Goal: Task Accomplishment & Management: Manage account settings

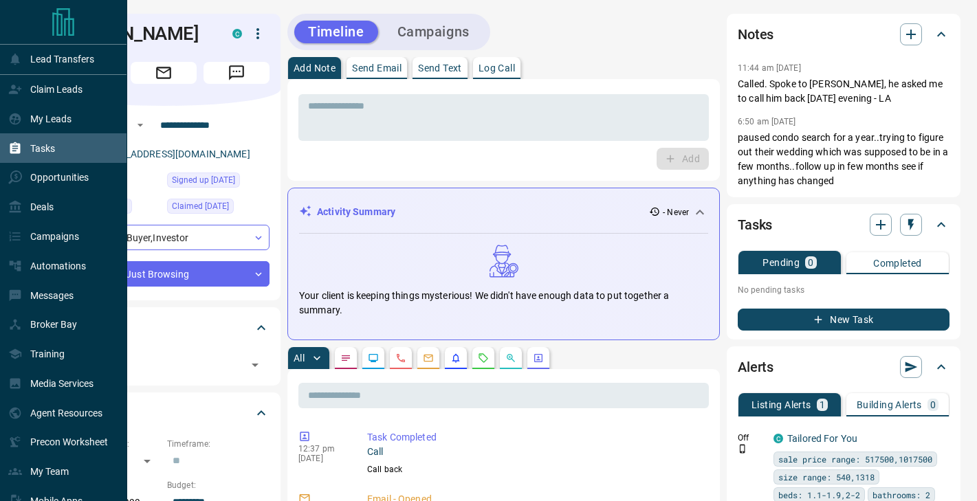
click at [36, 150] on p "Tasks" at bounding box center [42, 148] width 25 height 11
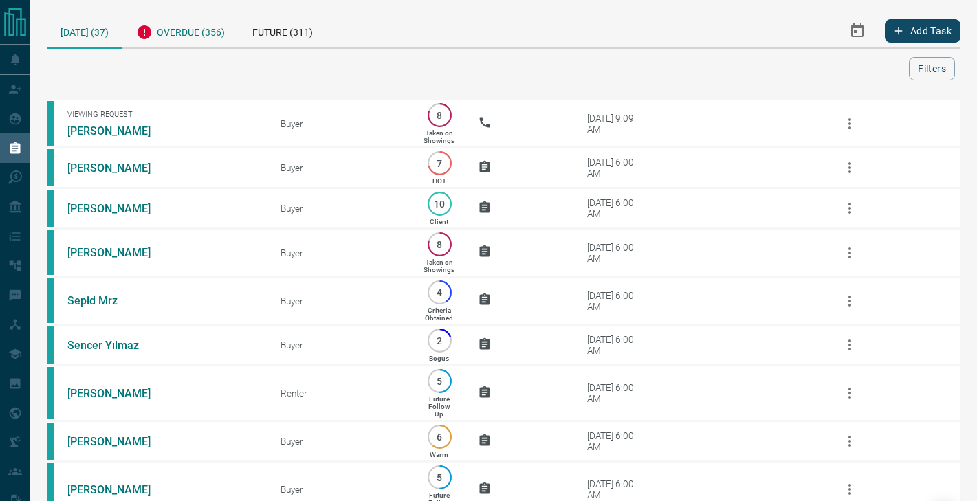
click at [177, 32] on div "Overdue (356)" at bounding box center [180, 31] width 116 height 34
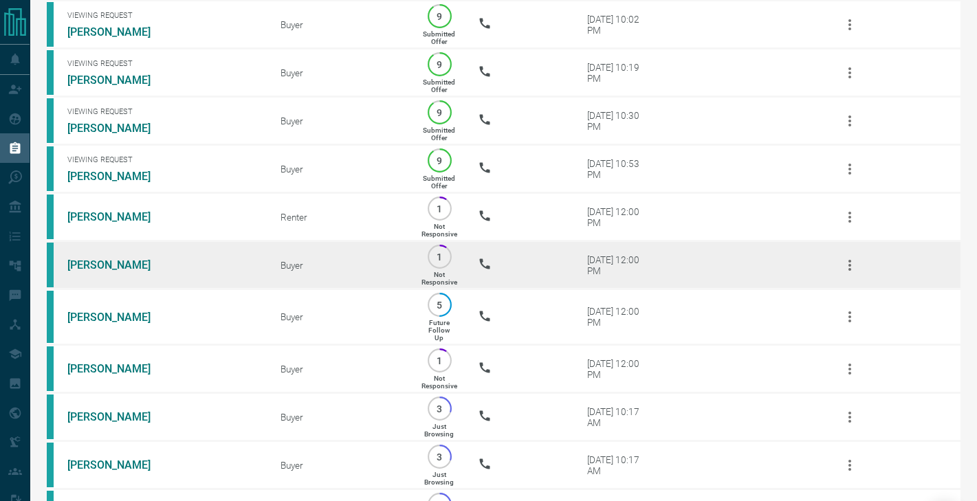
scroll to position [100, 0]
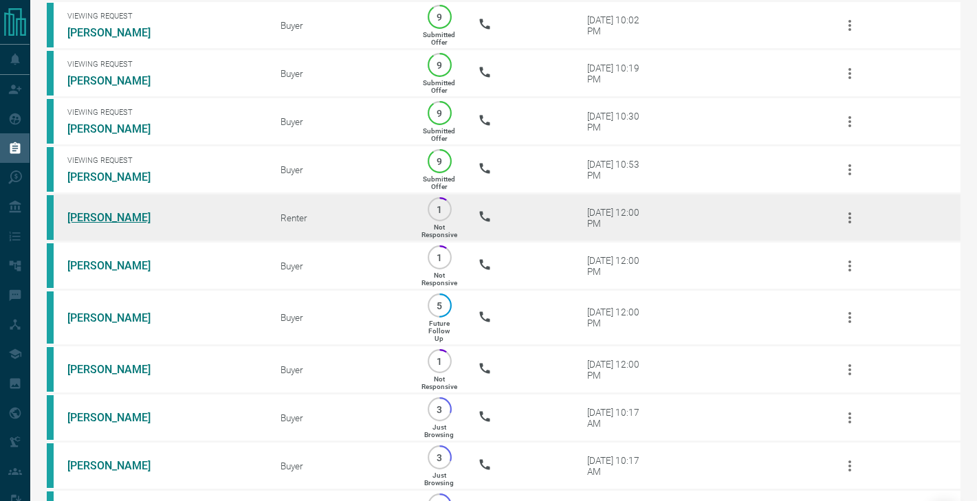
click at [124, 220] on link "[PERSON_NAME]" at bounding box center [118, 217] width 103 height 13
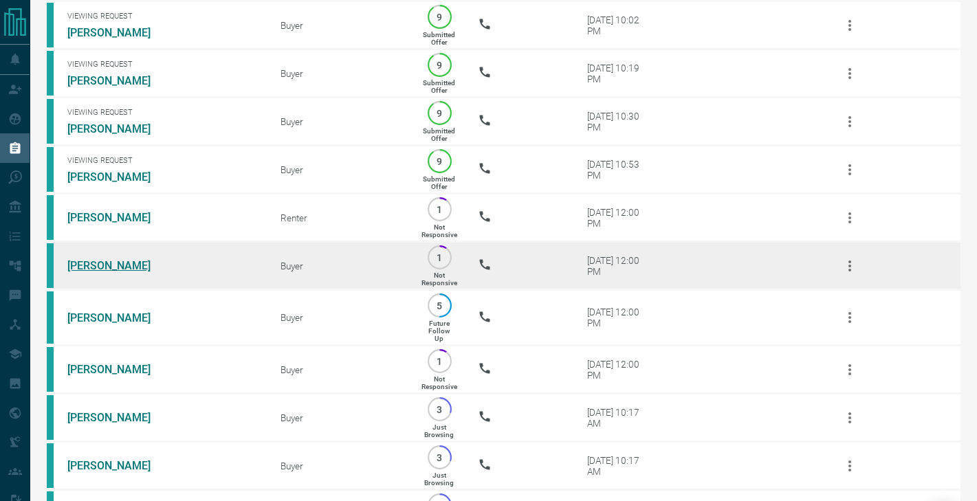
click at [122, 271] on link "[PERSON_NAME]" at bounding box center [118, 265] width 103 height 13
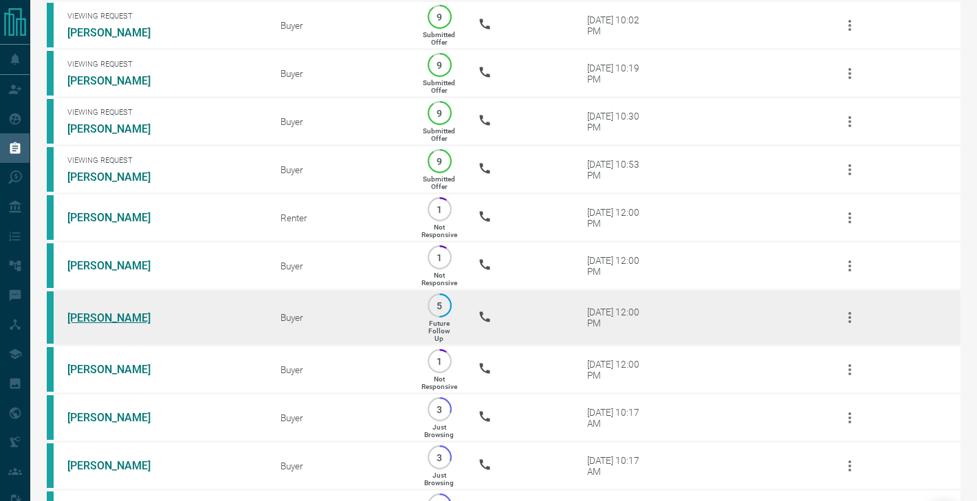
click at [121, 317] on link "[PERSON_NAME]" at bounding box center [118, 317] width 103 height 13
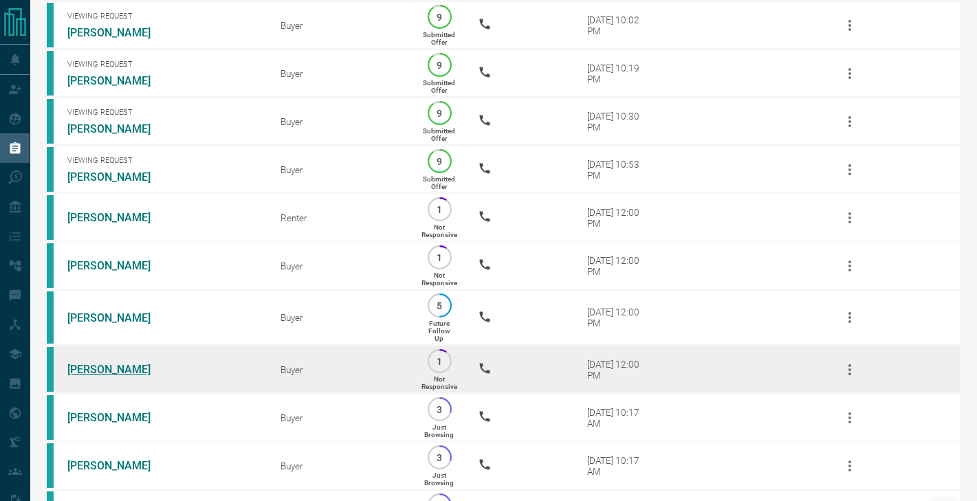
click at [102, 372] on link "[PERSON_NAME]" at bounding box center [118, 369] width 103 height 13
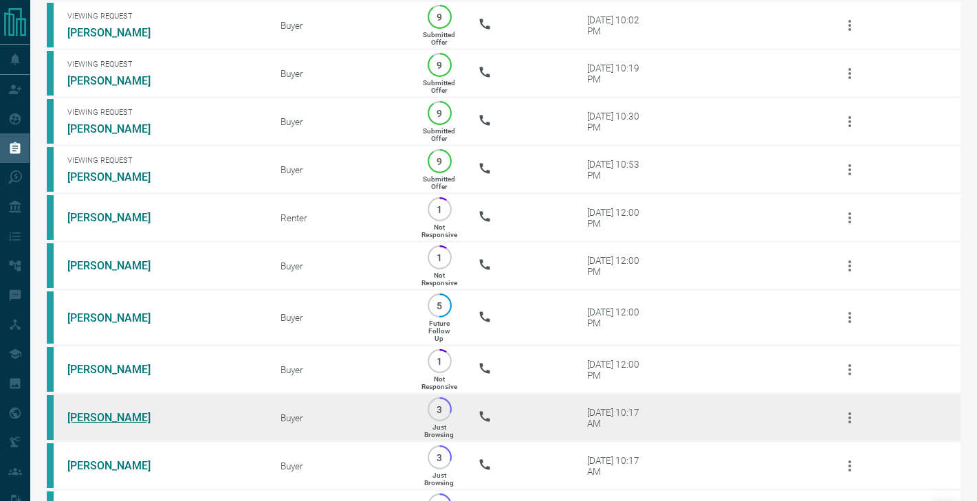
click at [102, 420] on link "[PERSON_NAME]" at bounding box center [118, 417] width 103 height 13
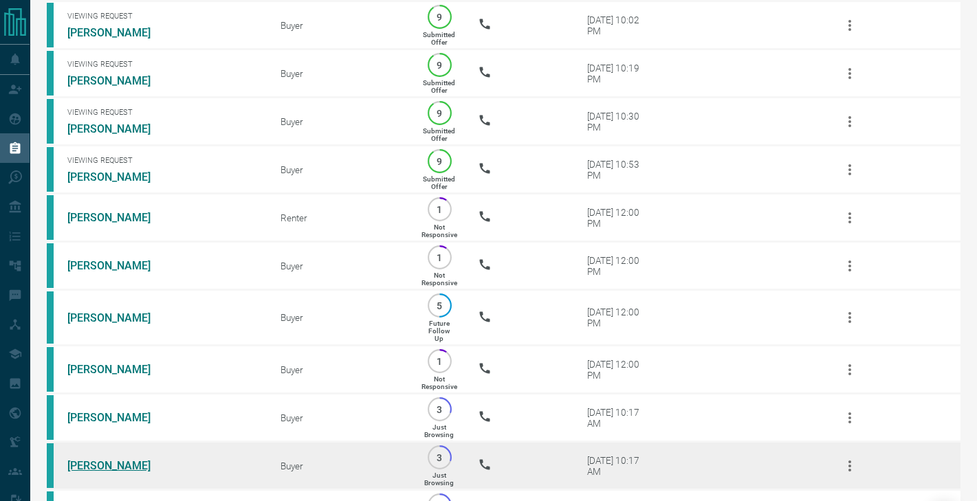
click at [102, 461] on link "[PERSON_NAME]" at bounding box center [118, 465] width 103 height 13
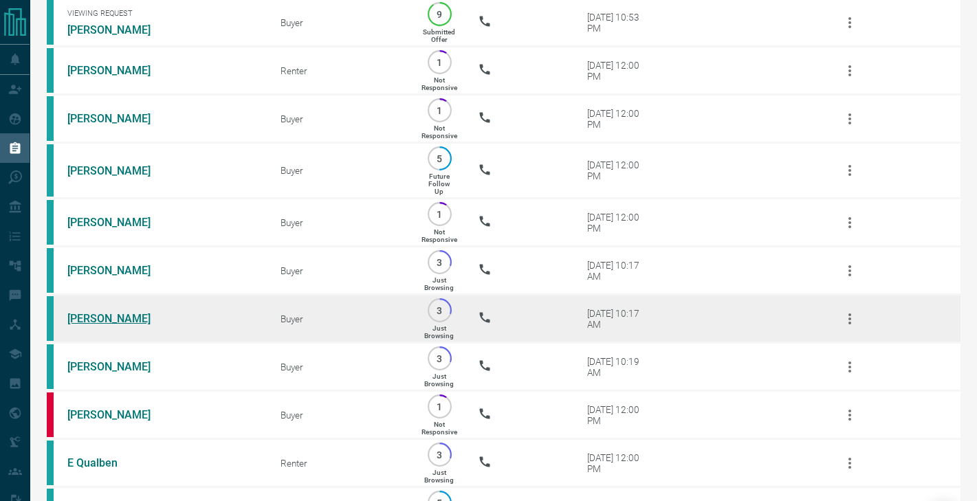
scroll to position [248, 0]
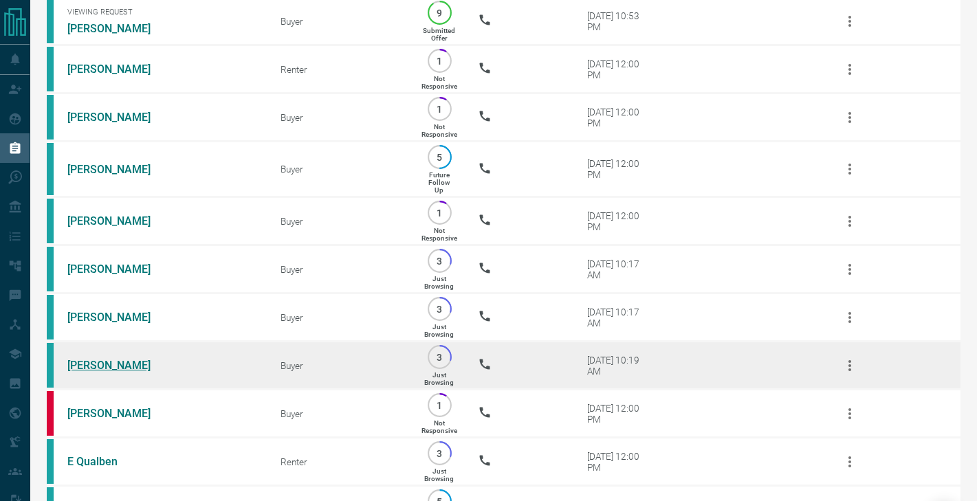
click at [109, 366] on link "[PERSON_NAME]" at bounding box center [118, 365] width 103 height 13
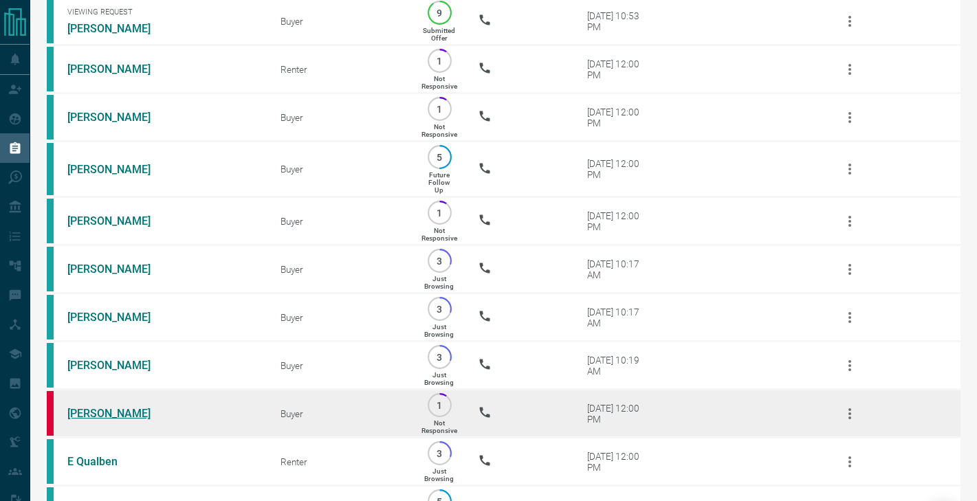
click at [107, 417] on link "[PERSON_NAME]" at bounding box center [118, 413] width 103 height 13
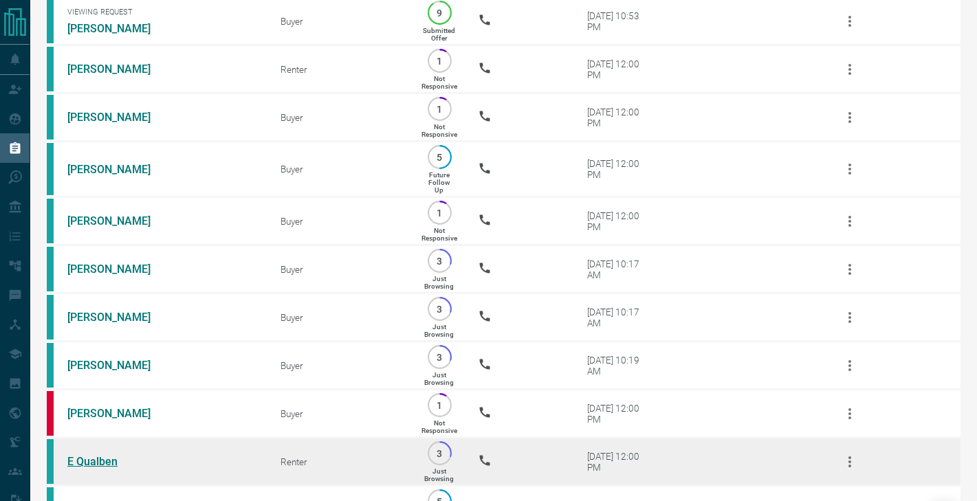
click at [104, 455] on link "E Qualben" at bounding box center [118, 461] width 103 height 13
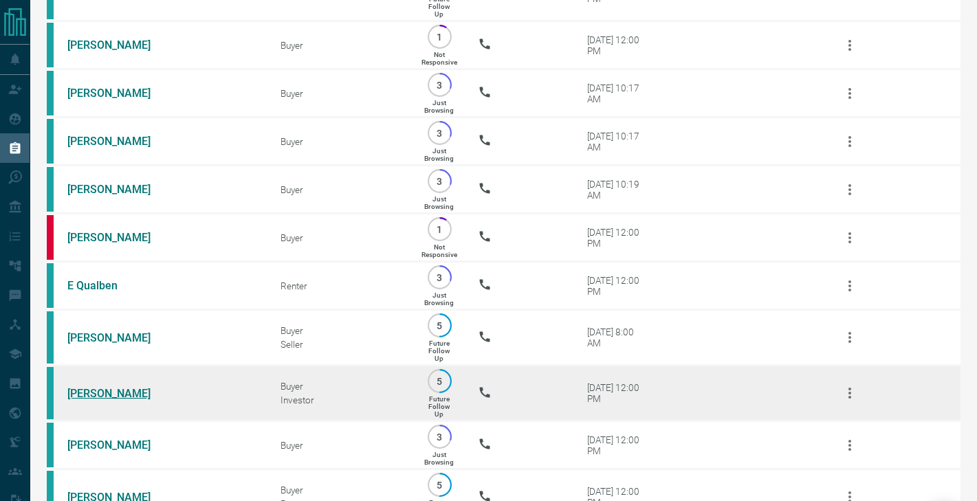
scroll to position [428, 0]
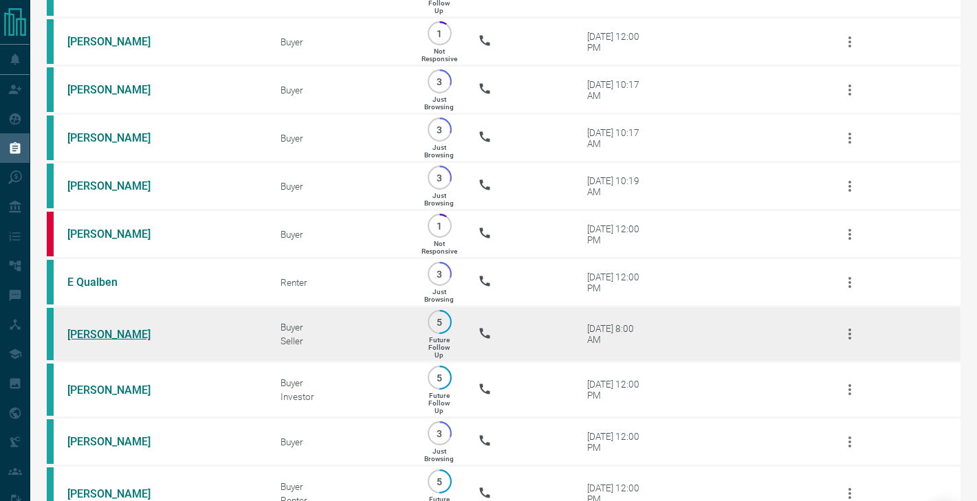
click at [104, 331] on link "[PERSON_NAME]" at bounding box center [118, 334] width 103 height 13
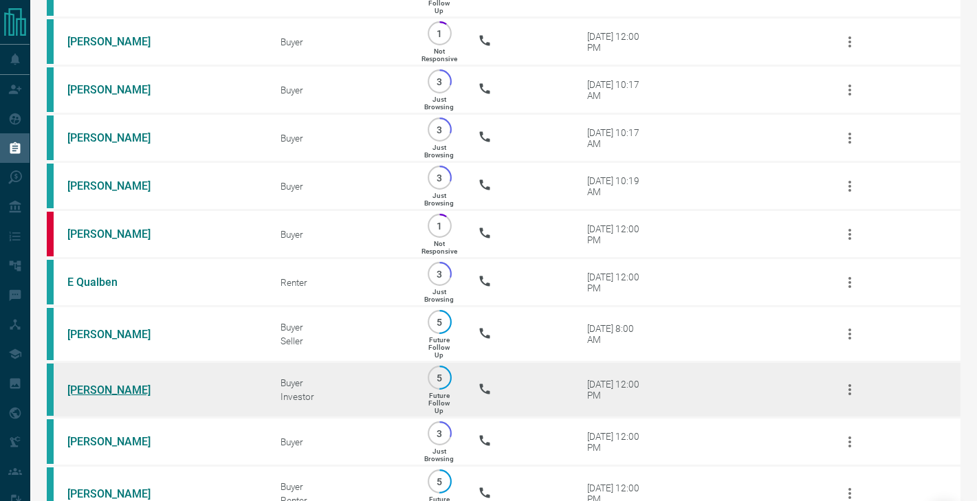
click at [100, 390] on link "[PERSON_NAME]" at bounding box center [118, 390] width 103 height 13
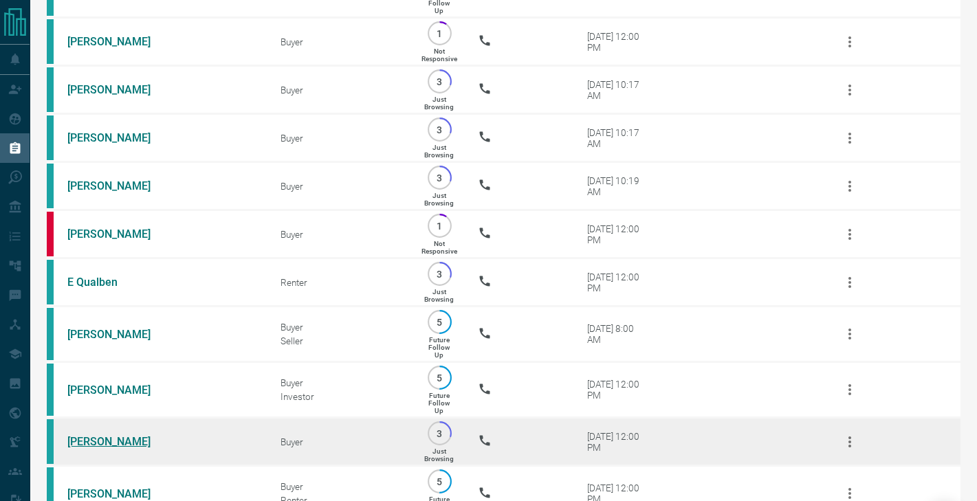
click at [96, 435] on link "[PERSON_NAME]" at bounding box center [118, 441] width 103 height 13
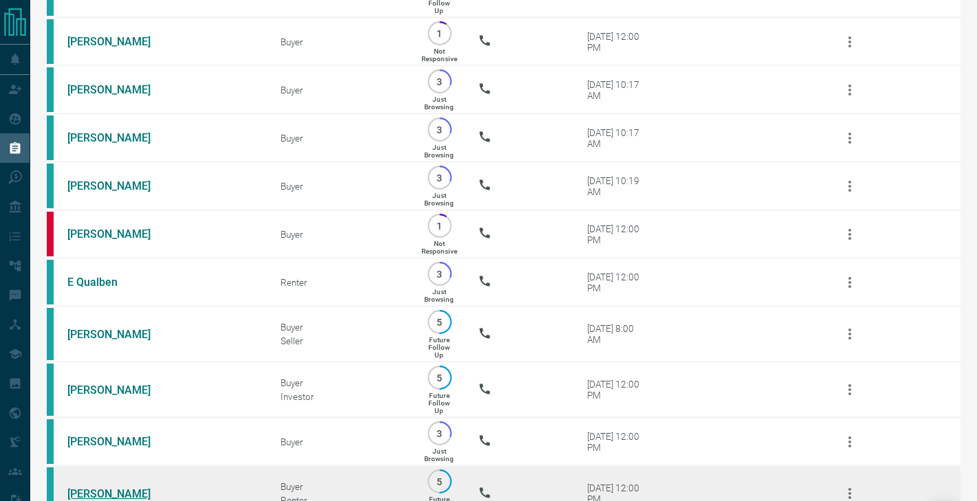
click at [87, 492] on link "[PERSON_NAME]" at bounding box center [118, 493] width 103 height 13
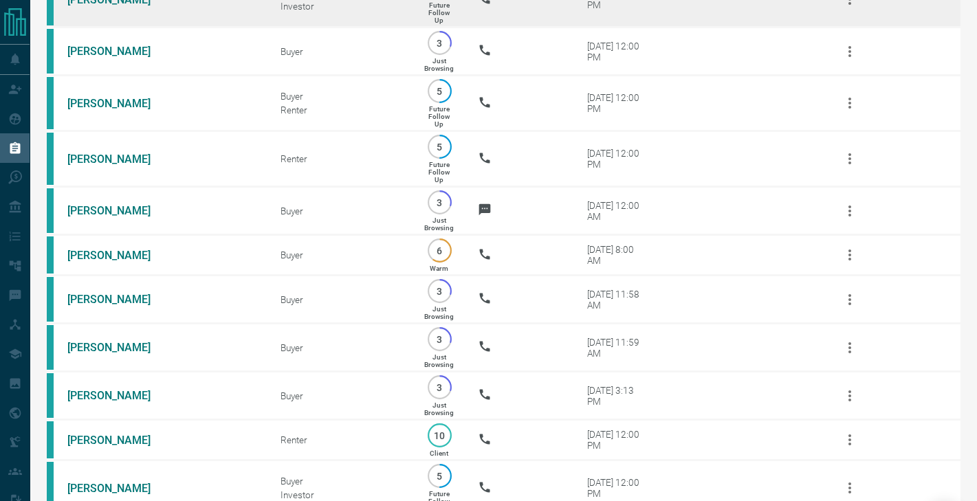
scroll to position [819, 0]
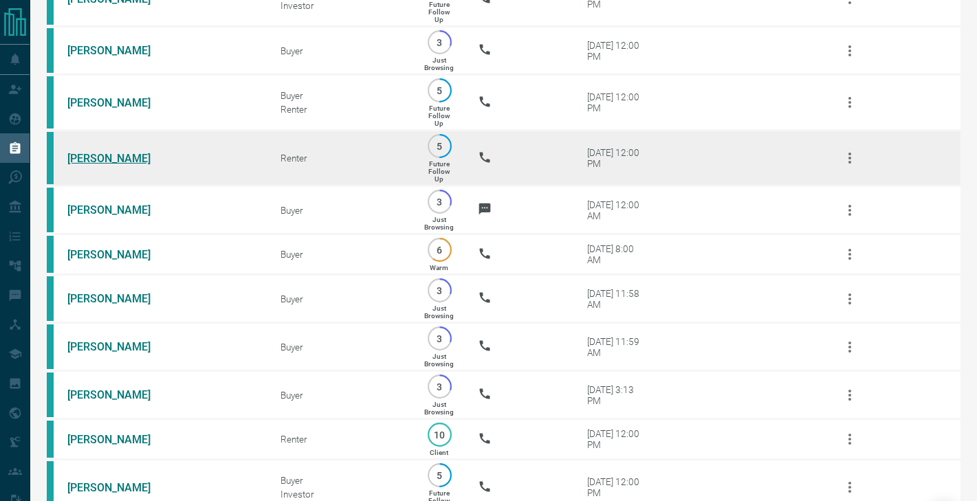
click at [107, 156] on link "[PERSON_NAME]" at bounding box center [118, 158] width 103 height 13
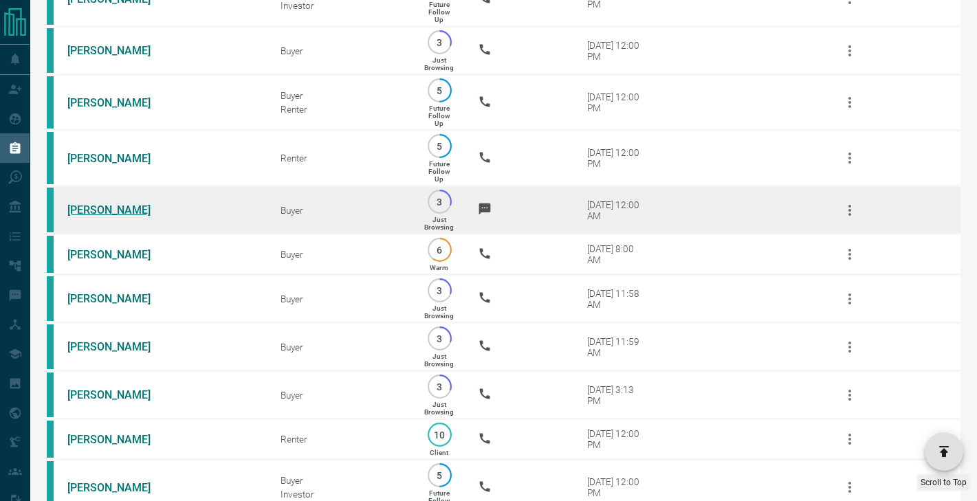
click at [101, 206] on link "[PERSON_NAME]" at bounding box center [118, 209] width 103 height 13
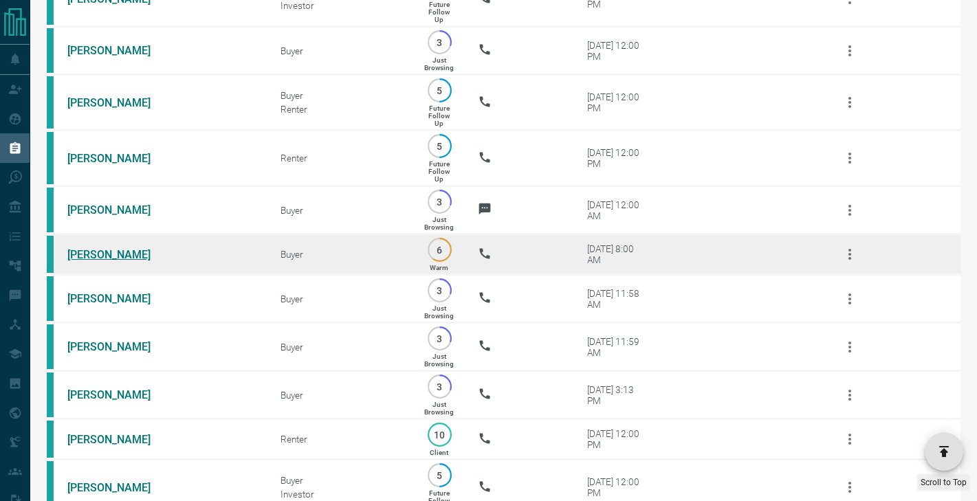
click at [101, 256] on link "[PERSON_NAME]" at bounding box center [118, 254] width 103 height 13
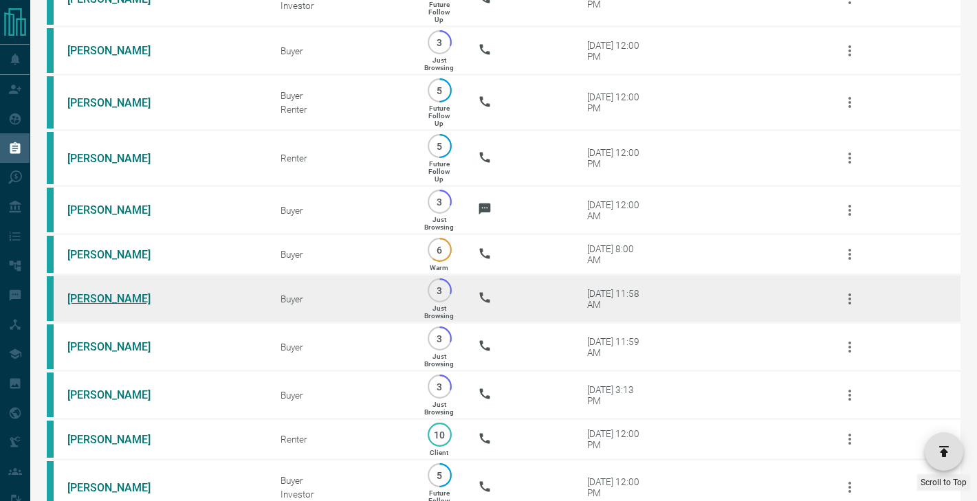
click at [97, 298] on link "[PERSON_NAME]" at bounding box center [118, 298] width 103 height 13
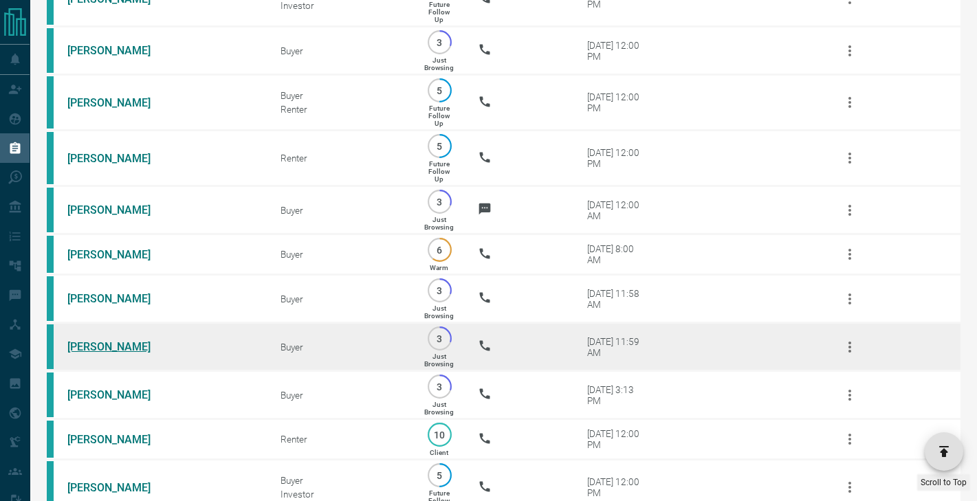
click at [96, 349] on link "[PERSON_NAME]" at bounding box center [118, 346] width 103 height 13
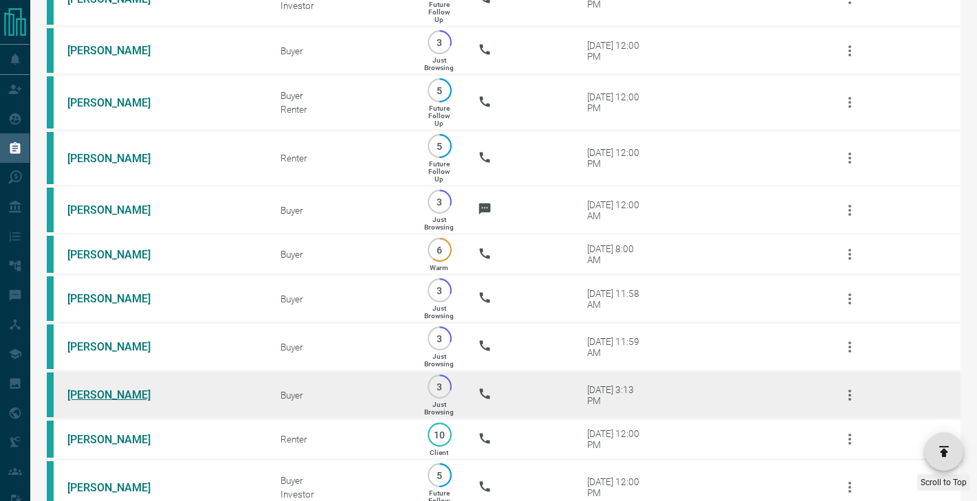
click at [96, 393] on link "[PERSON_NAME]" at bounding box center [118, 394] width 103 height 13
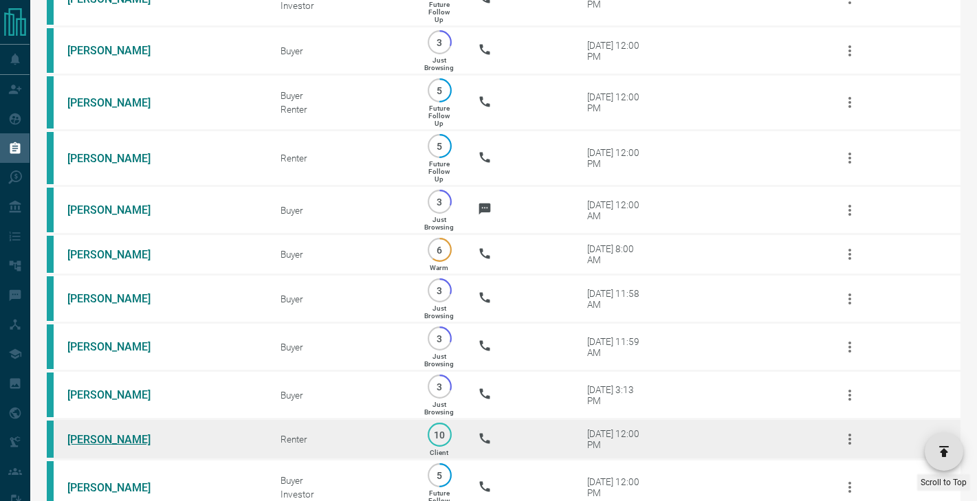
click at [95, 436] on link "[PERSON_NAME]" at bounding box center [118, 439] width 103 height 13
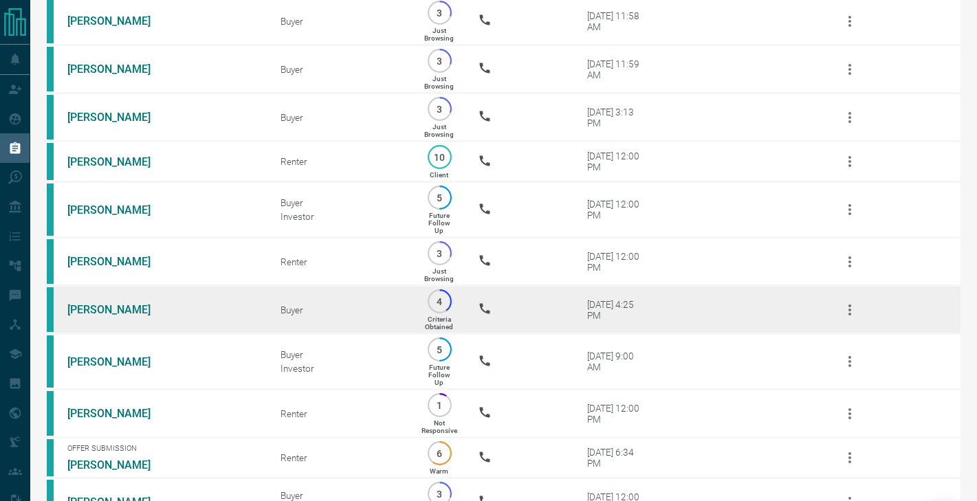
scroll to position [1123, 0]
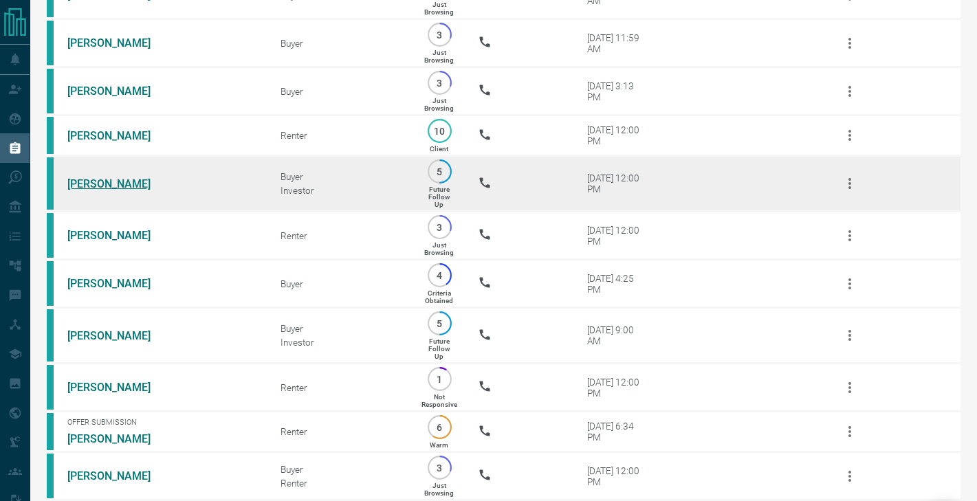
click at [103, 184] on link "[PERSON_NAME]" at bounding box center [118, 183] width 103 height 13
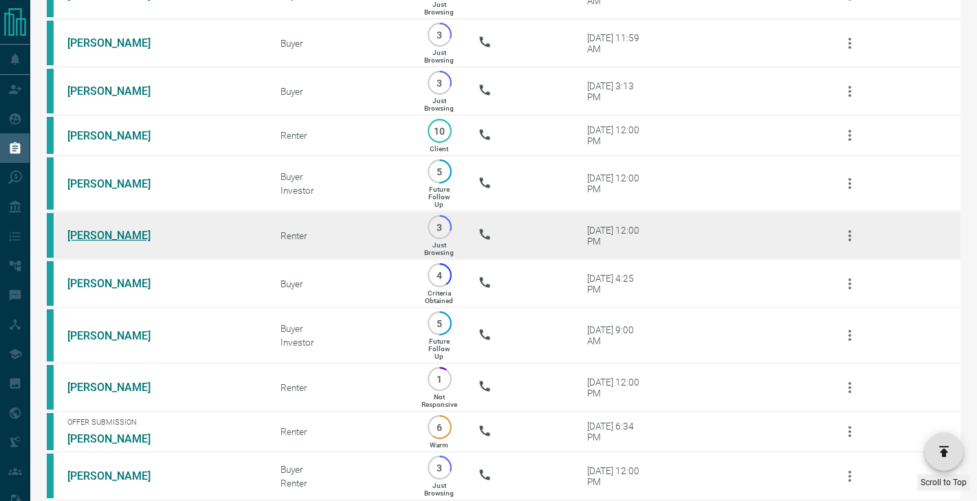
click at [103, 231] on link "[PERSON_NAME]" at bounding box center [118, 235] width 103 height 13
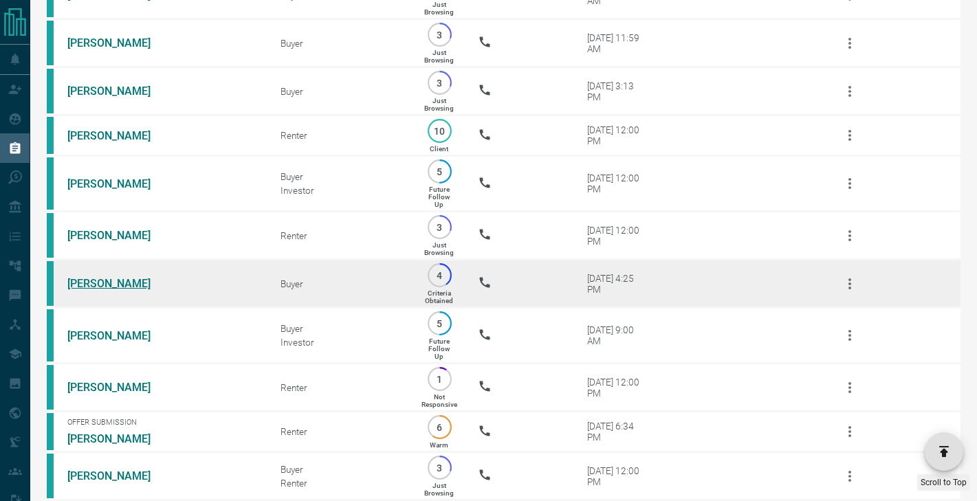
click at [103, 278] on link "[PERSON_NAME]" at bounding box center [118, 283] width 103 height 13
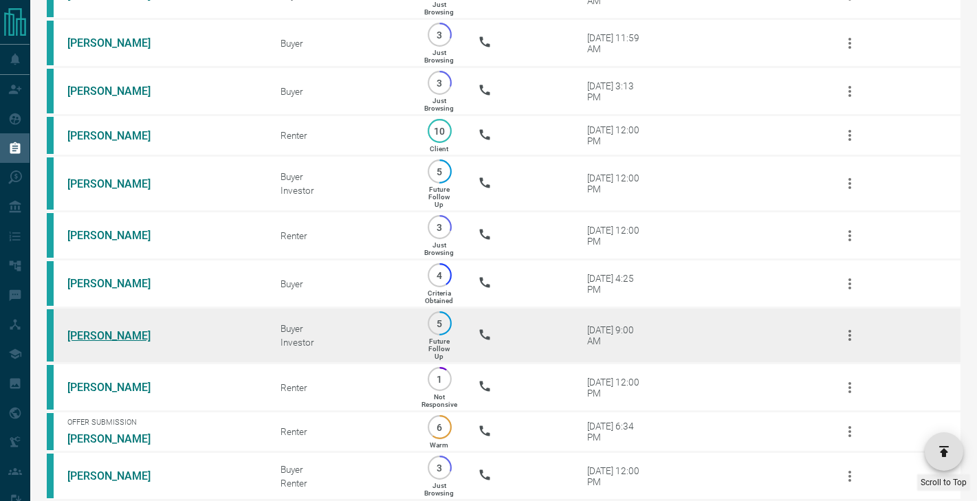
click at [96, 335] on link "[PERSON_NAME]" at bounding box center [118, 335] width 103 height 13
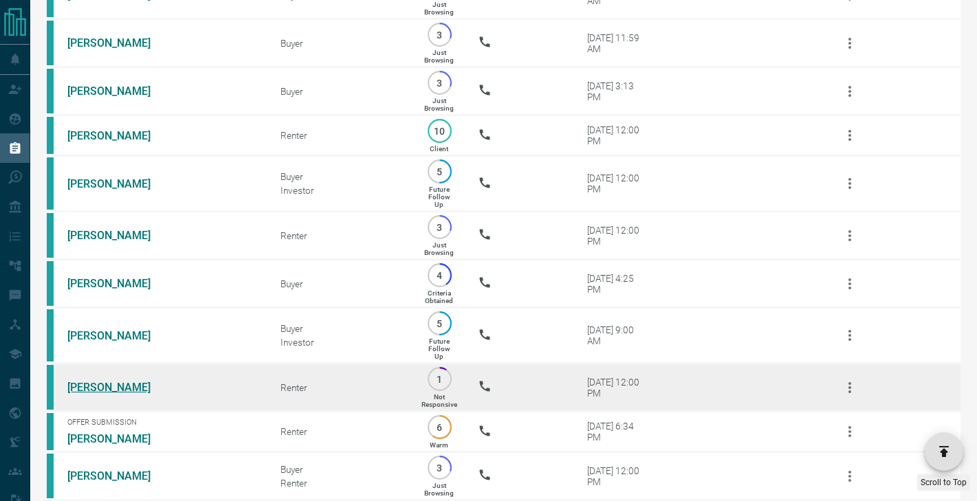
click at [96, 383] on link "[PERSON_NAME]" at bounding box center [118, 387] width 103 height 13
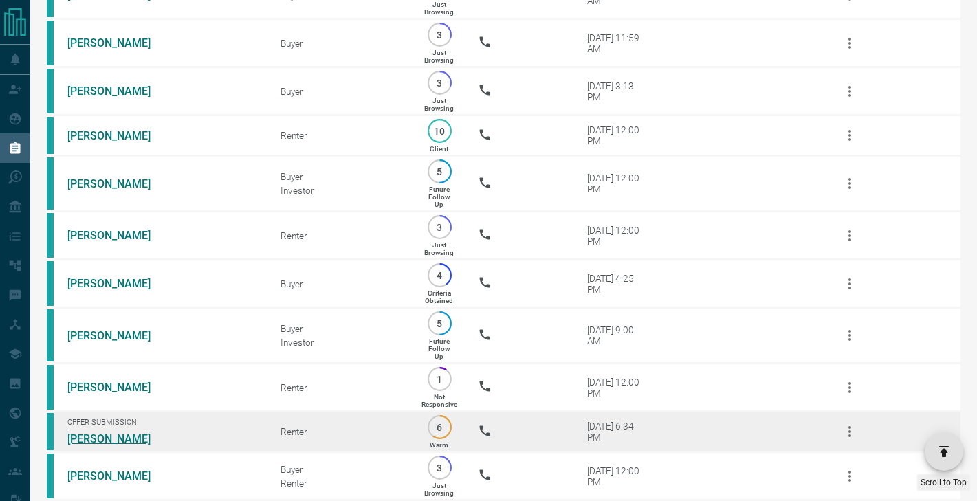
click at [96, 436] on link "[PERSON_NAME]" at bounding box center [118, 438] width 103 height 13
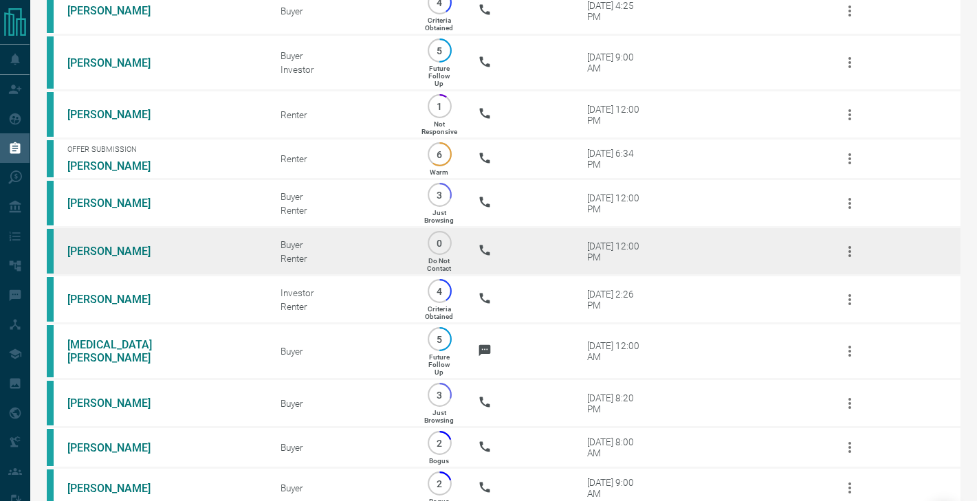
scroll to position [1395, 0]
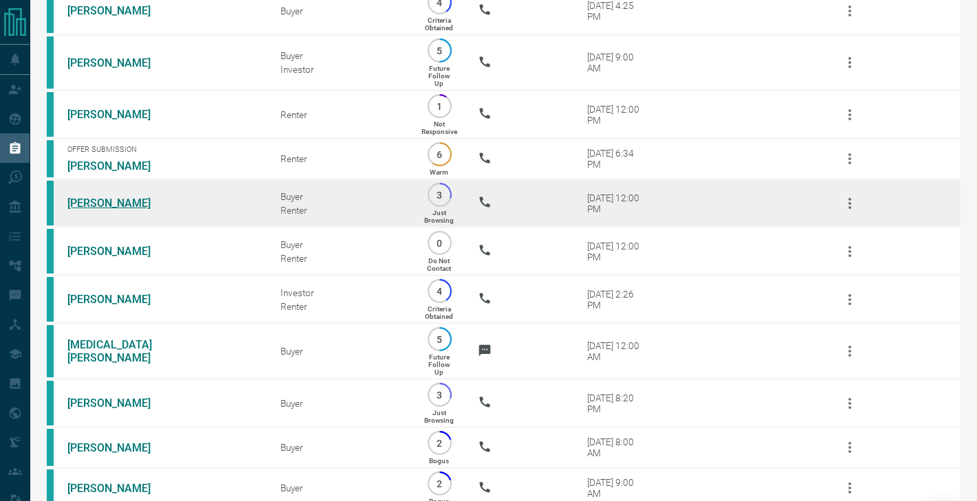
click at [115, 199] on link "[PERSON_NAME]" at bounding box center [118, 203] width 103 height 13
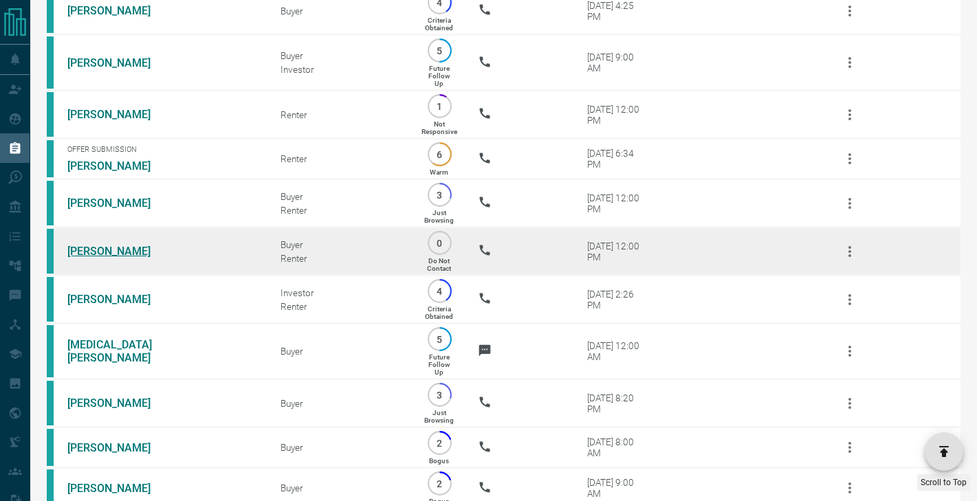
click at [114, 247] on link "[PERSON_NAME]" at bounding box center [118, 251] width 103 height 13
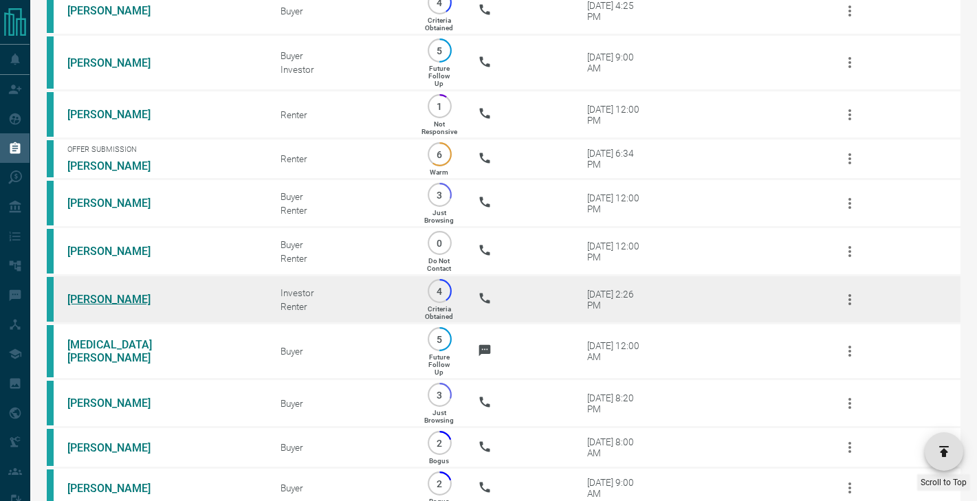
click at [114, 300] on link "[PERSON_NAME]" at bounding box center [118, 299] width 103 height 13
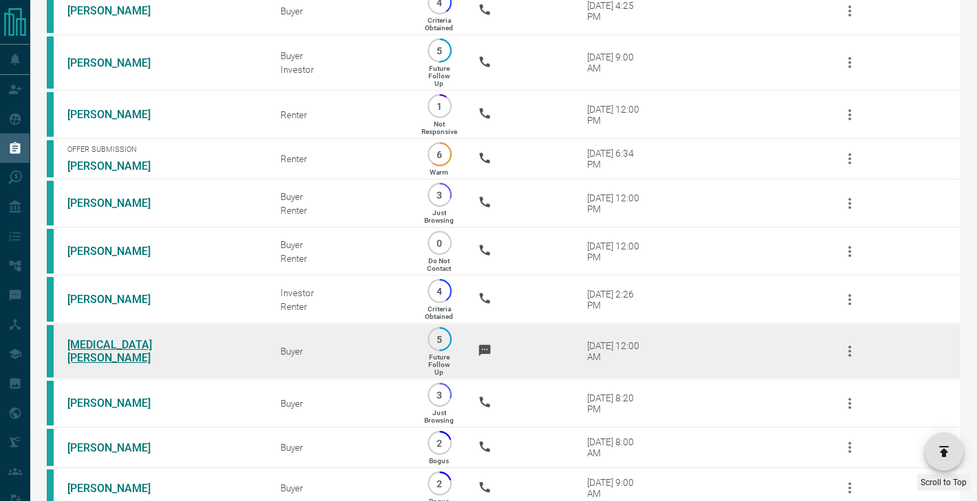
click at [114, 350] on link "[MEDICAL_DATA][PERSON_NAME]" at bounding box center [118, 351] width 103 height 26
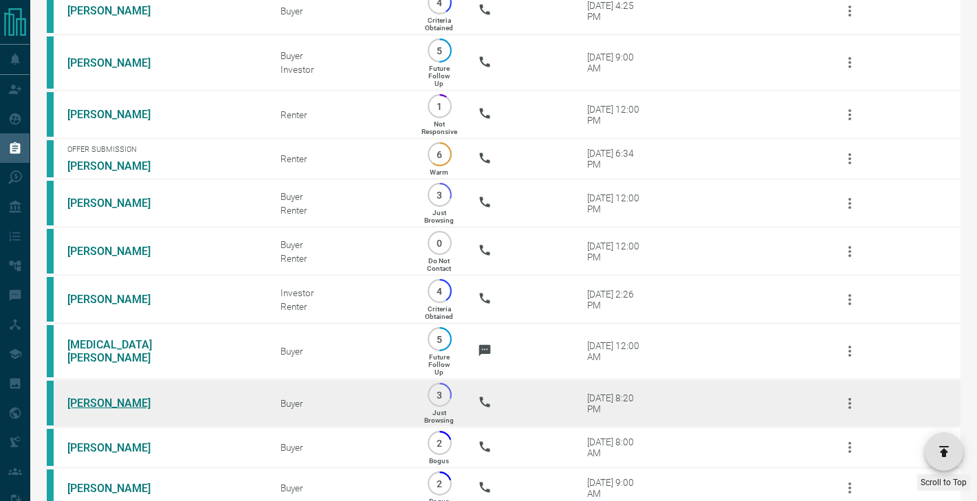
click at [109, 400] on link "[PERSON_NAME]" at bounding box center [118, 403] width 103 height 13
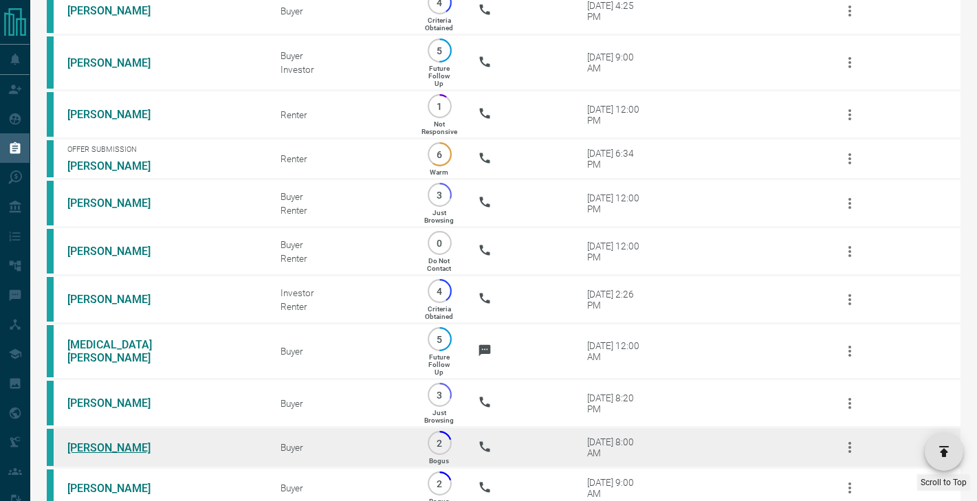
click at [109, 445] on link "[PERSON_NAME]" at bounding box center [118, 447] width 103 height 13
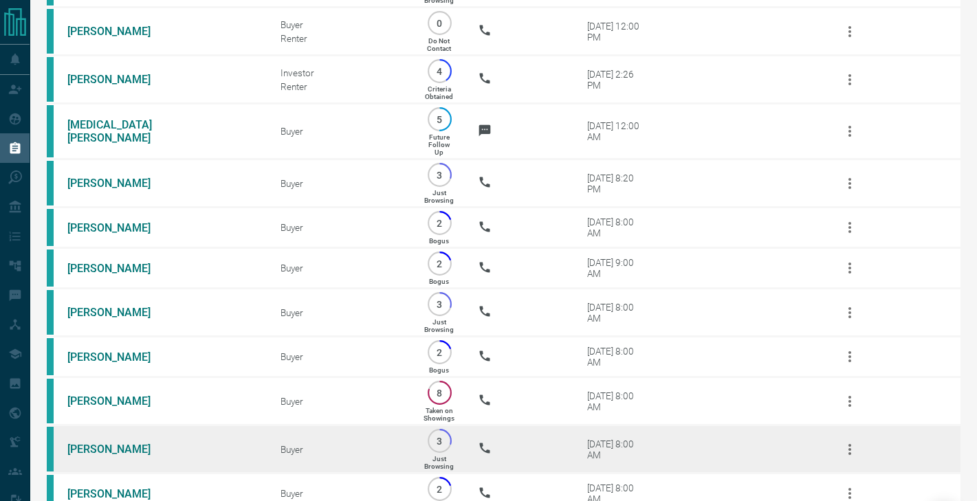
scroll to position [1745, 0]
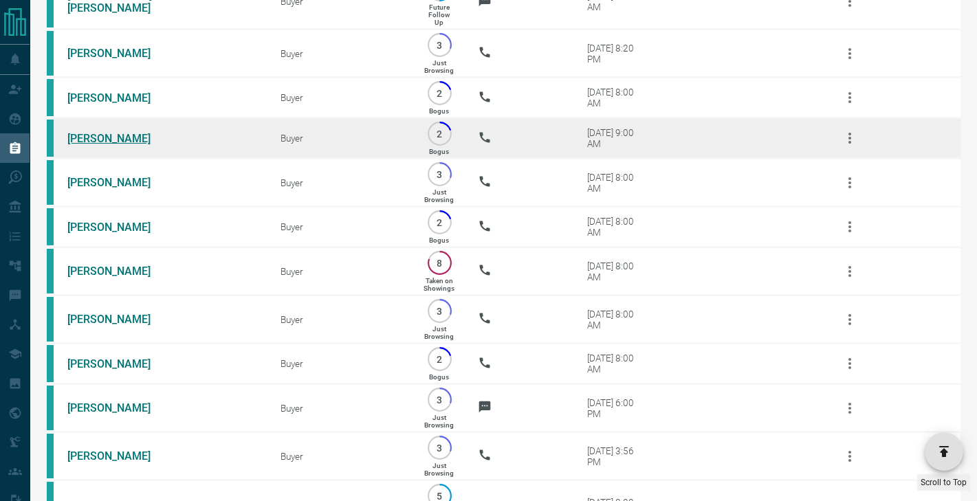
click at [95, 136] on link "[PERSON_NAME]" at bounding box center [118, 138] width 103 height 13
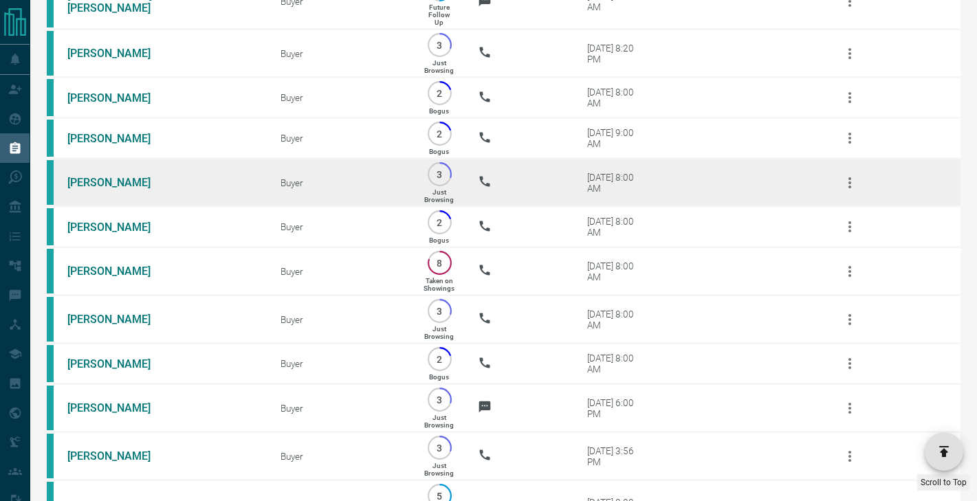
click at [95, 174] on td "[PERSON_NAME]" at bounding box center [153, 183] width 213 height 48
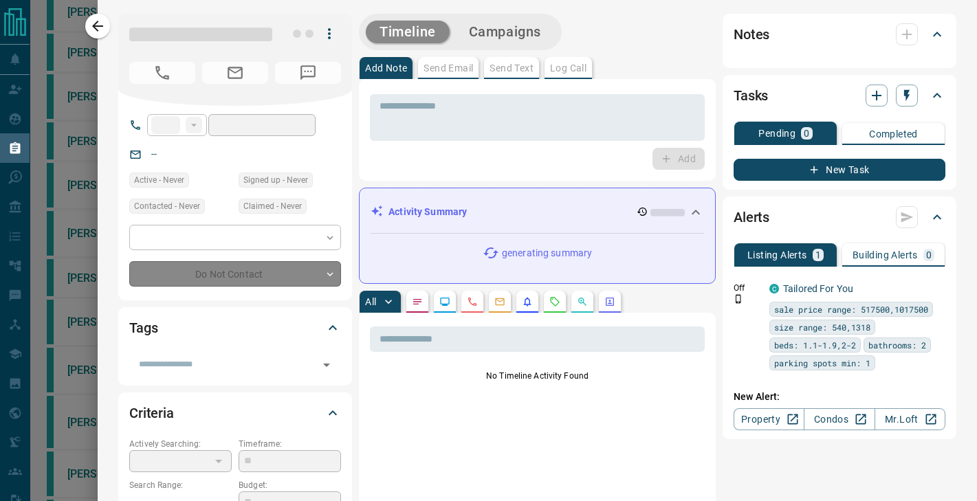
type input "**"
type input "**********"
type input "*"
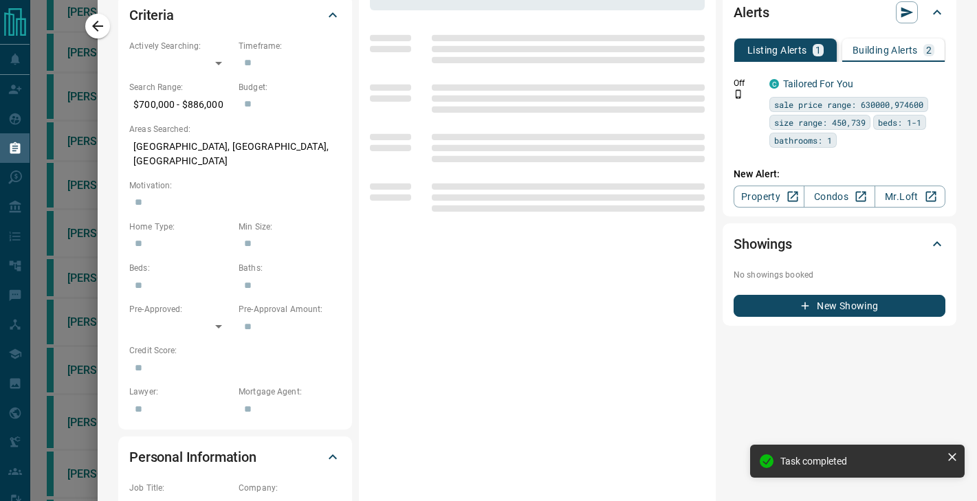
scroll to position [445, 0]
